Goal: Transaction & Acquisition: Purchase product/service

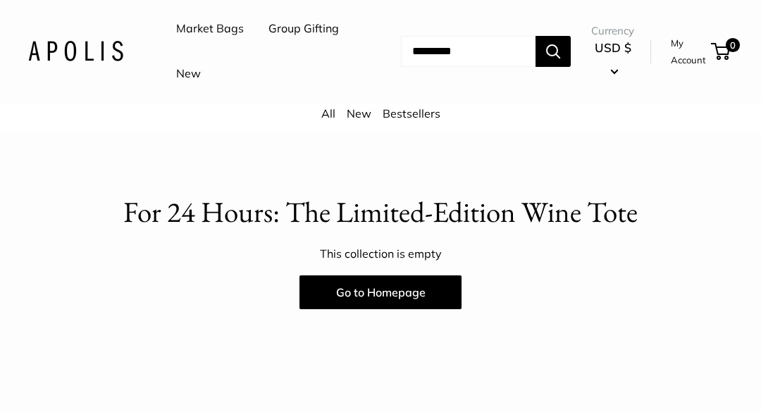
scroll to position [95, 0]
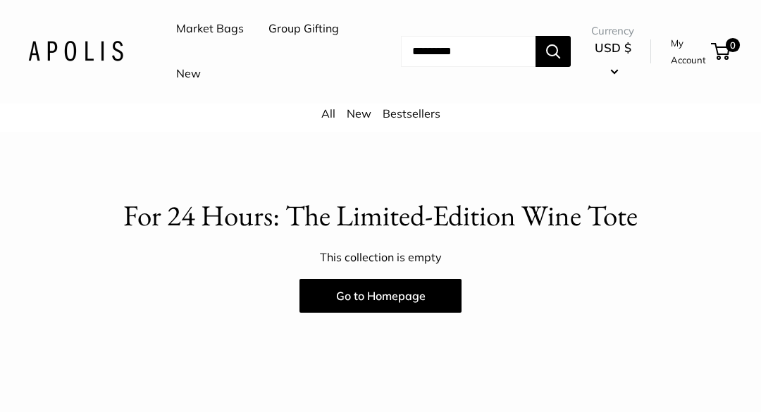
click at [419, 292] on link "Go to Homepage" at bounding box center [380, 297] width 162 height 34
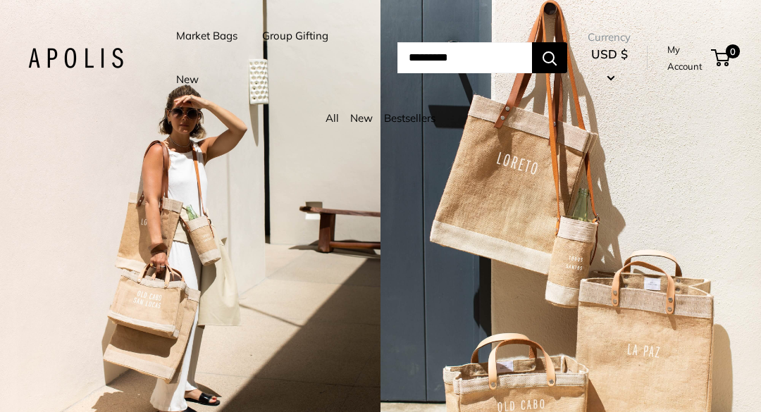
click at [484, 60] on input "Search..." at bounding box center [464, 57] width 135 height 31
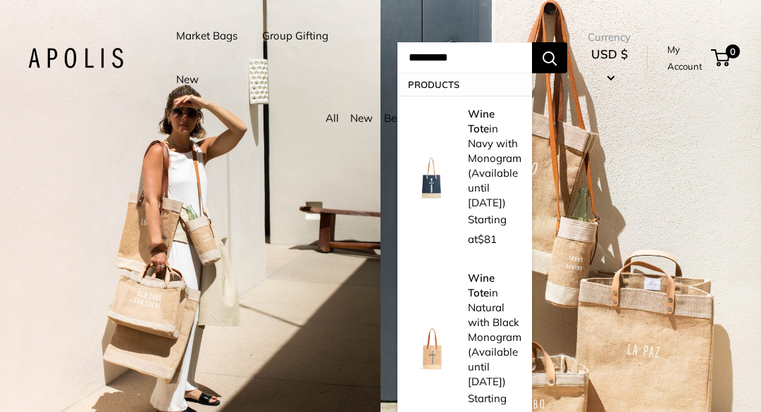
type input "*********"
click at [553, 58] on button "Search" at bounding box center [549, 57] width 35 height 31
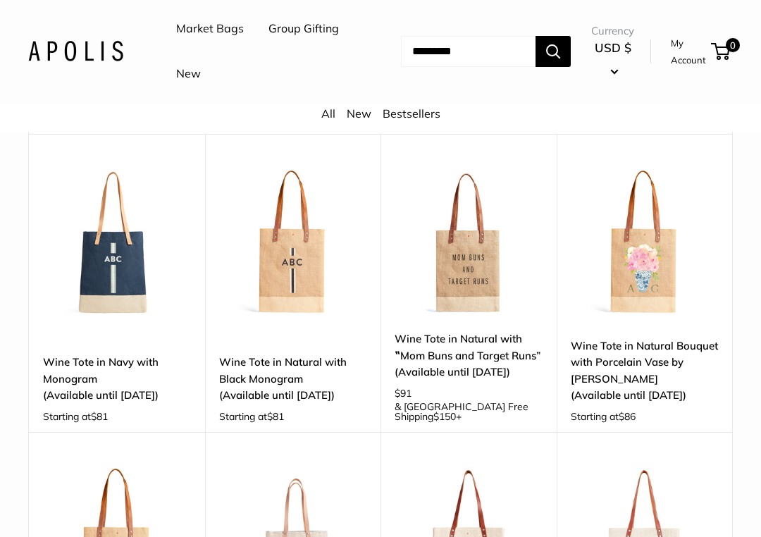
scroll to position [177, 0]
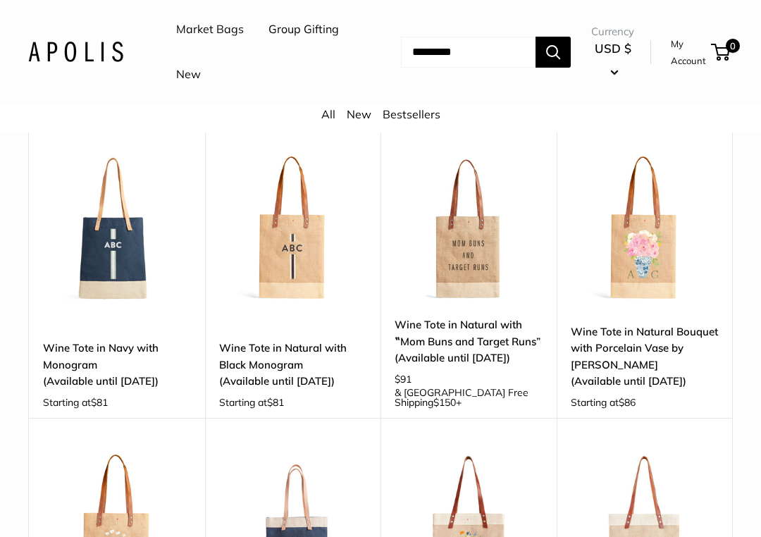
click at [75, 243] on img at bounding box center [117, 229] width 148 height 148
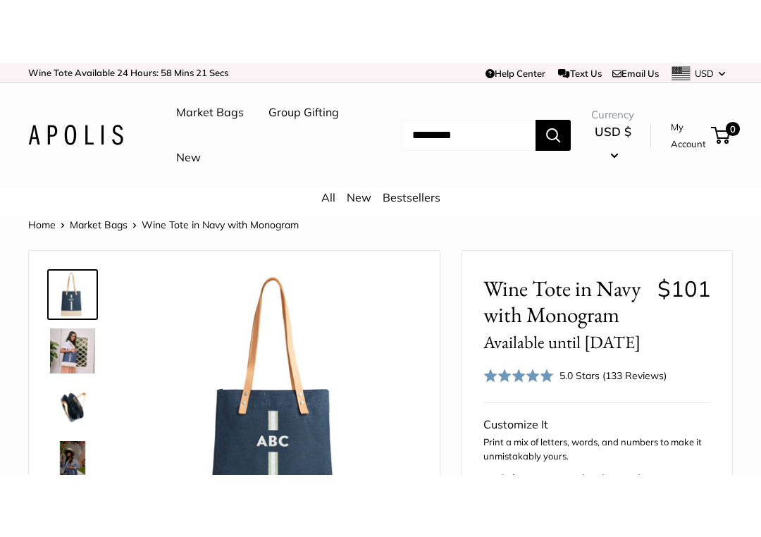
scroll to position [70, 0]
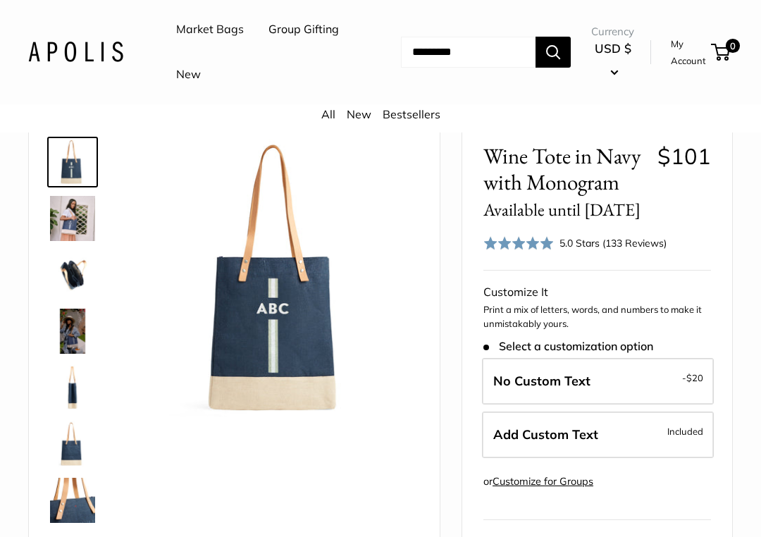
click at [75, 275] on img at bounding box center [72, 274] width 45 height 45
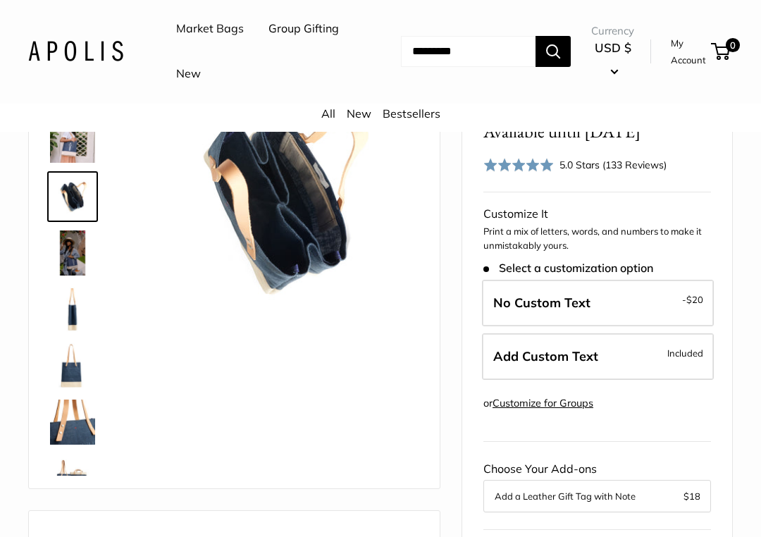
scroll to position [152, 0]
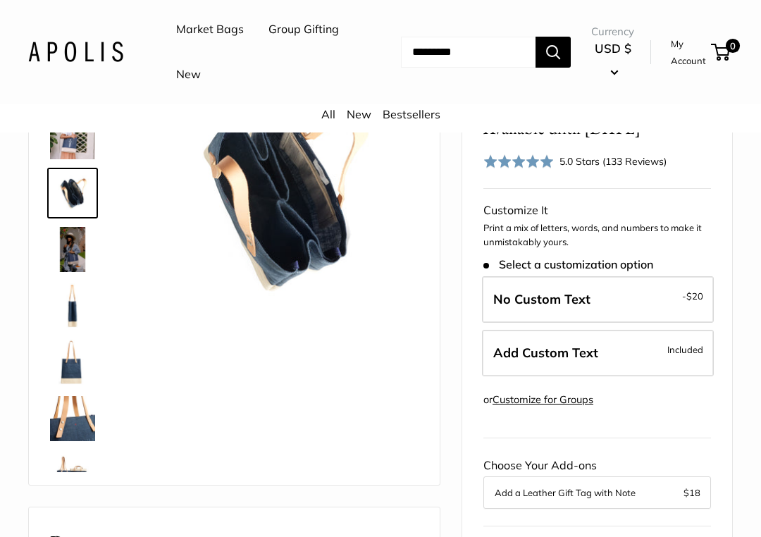
click at [64, 248] on img at bounding box center [72, 249] width 45 height 45
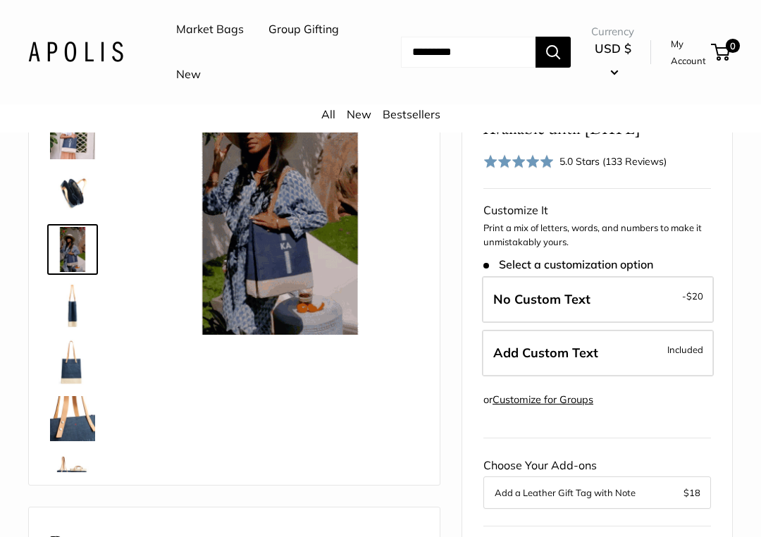
click at [66, 309] on img at bounding box center [72, 305] width 45 height 45
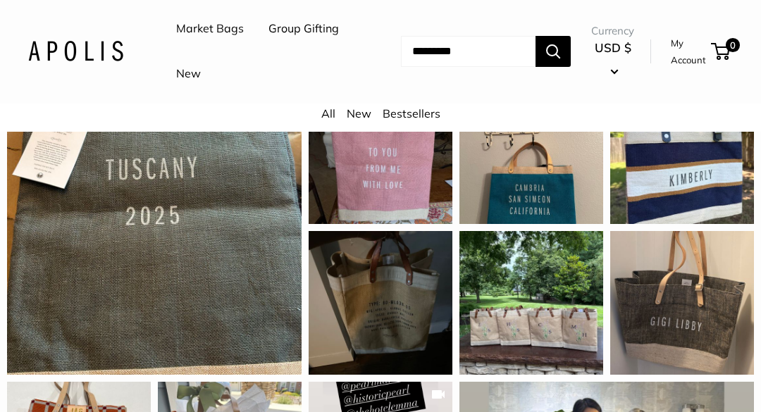
scroll to position [1342, 0]
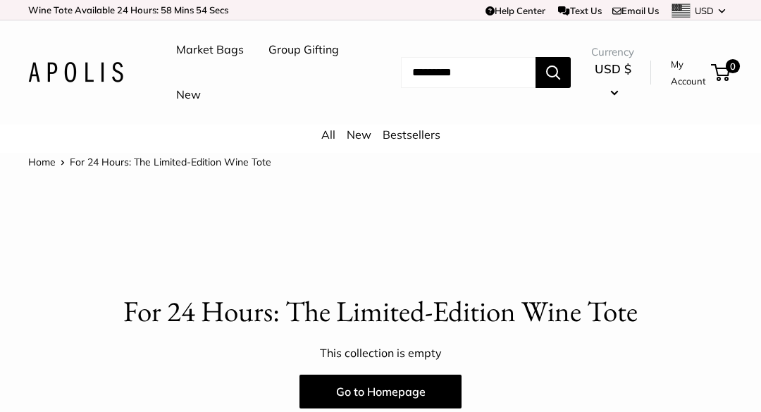
click at [159, 13] on link "Wine Tote Available 24 Hours: -1 Days -6 Hrs 58 Mins 54 Secs" at bounding box center [128, 10] width 200 height 24
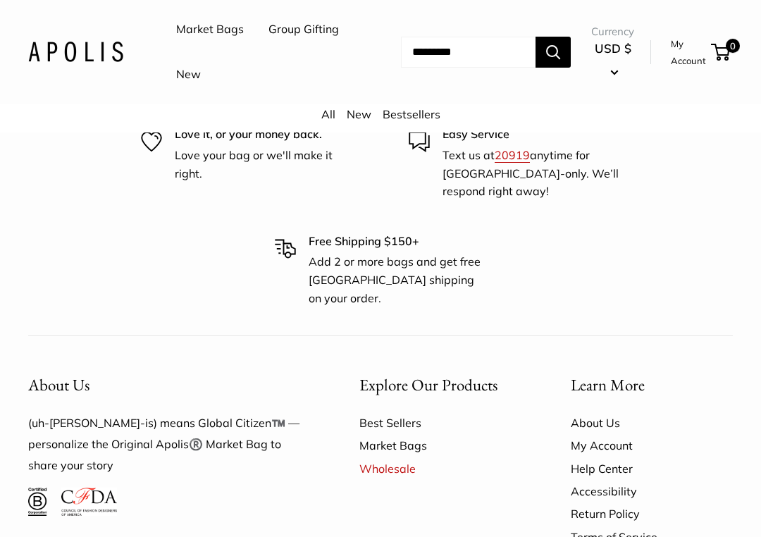
scroll to position [826, 0]
